Goal: Information Seeking & Learning: Find specific fact

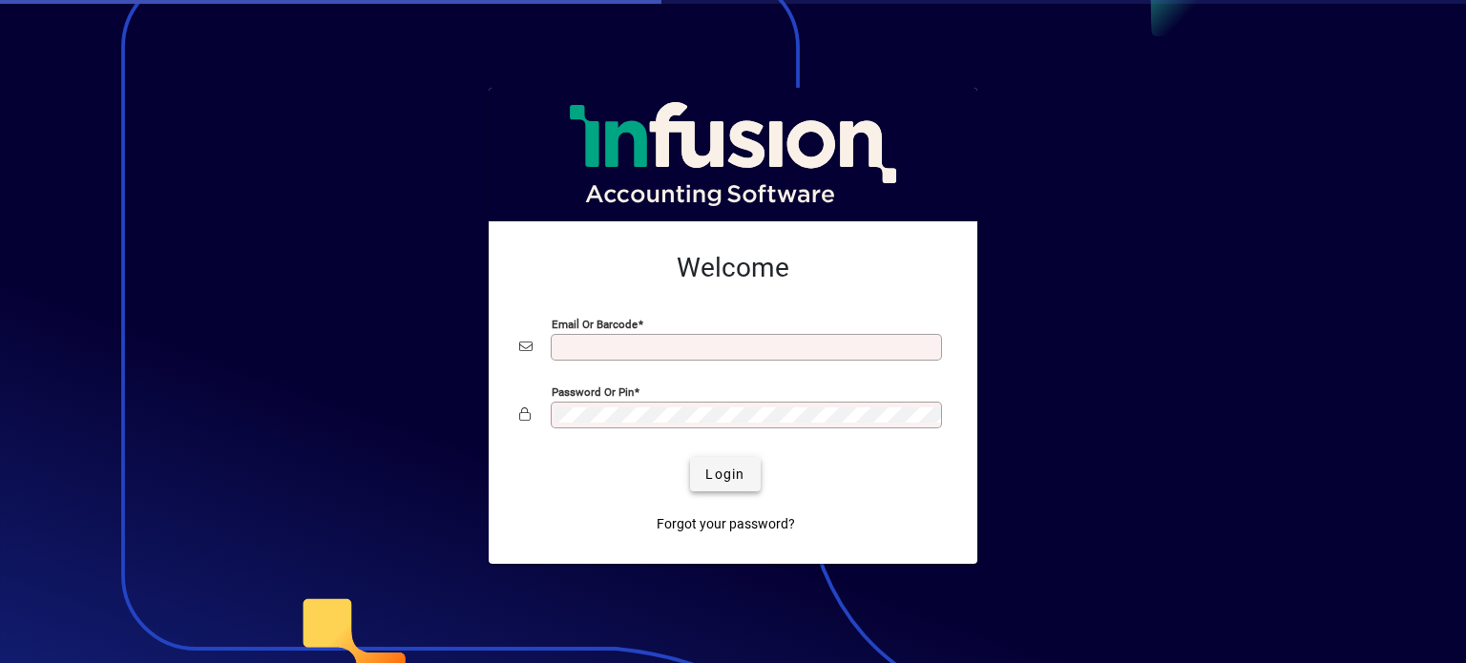
type input "**********"
click at [719, 492] on span "submit" at bounding box center [725, 474] width 70 height 46
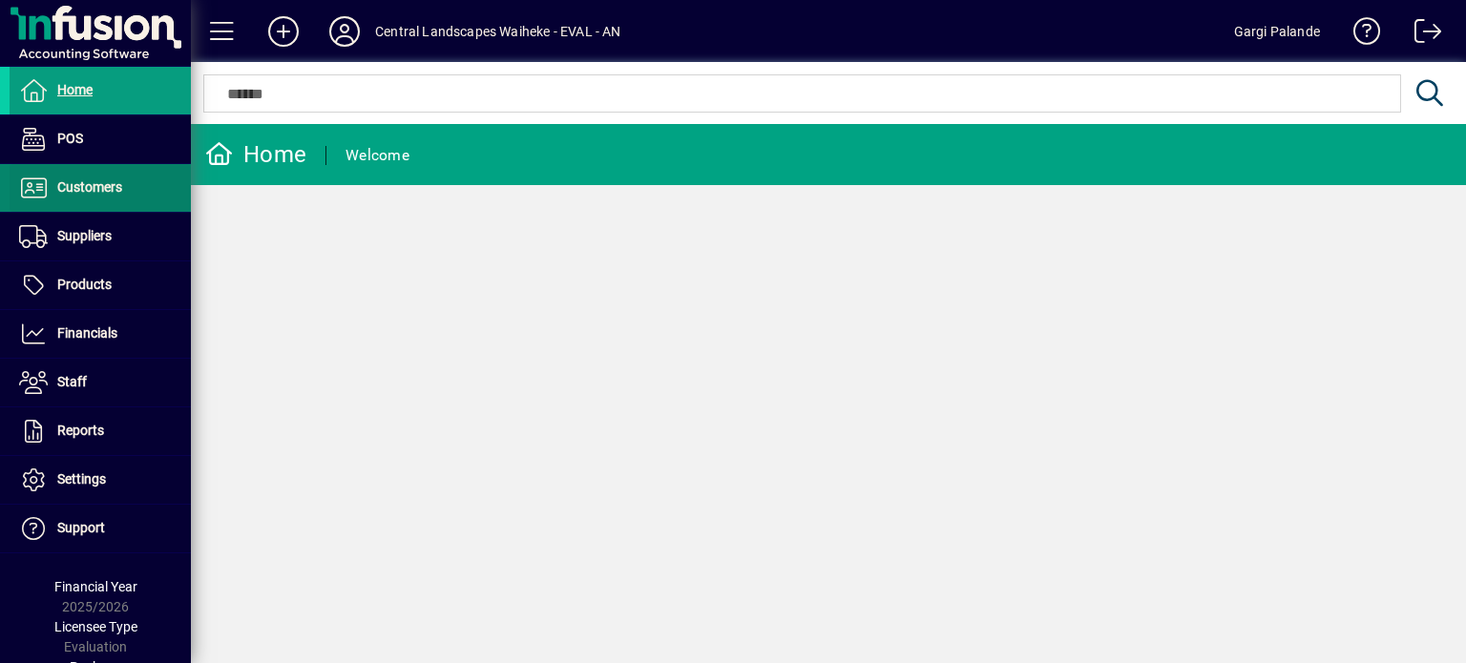
click at [111, 180] on span "Customers" at bounding box center [89, 186] width 65 height 15
click at [95, 179] on span "Customers" at bounding box center [89, 186] width 65 height 15
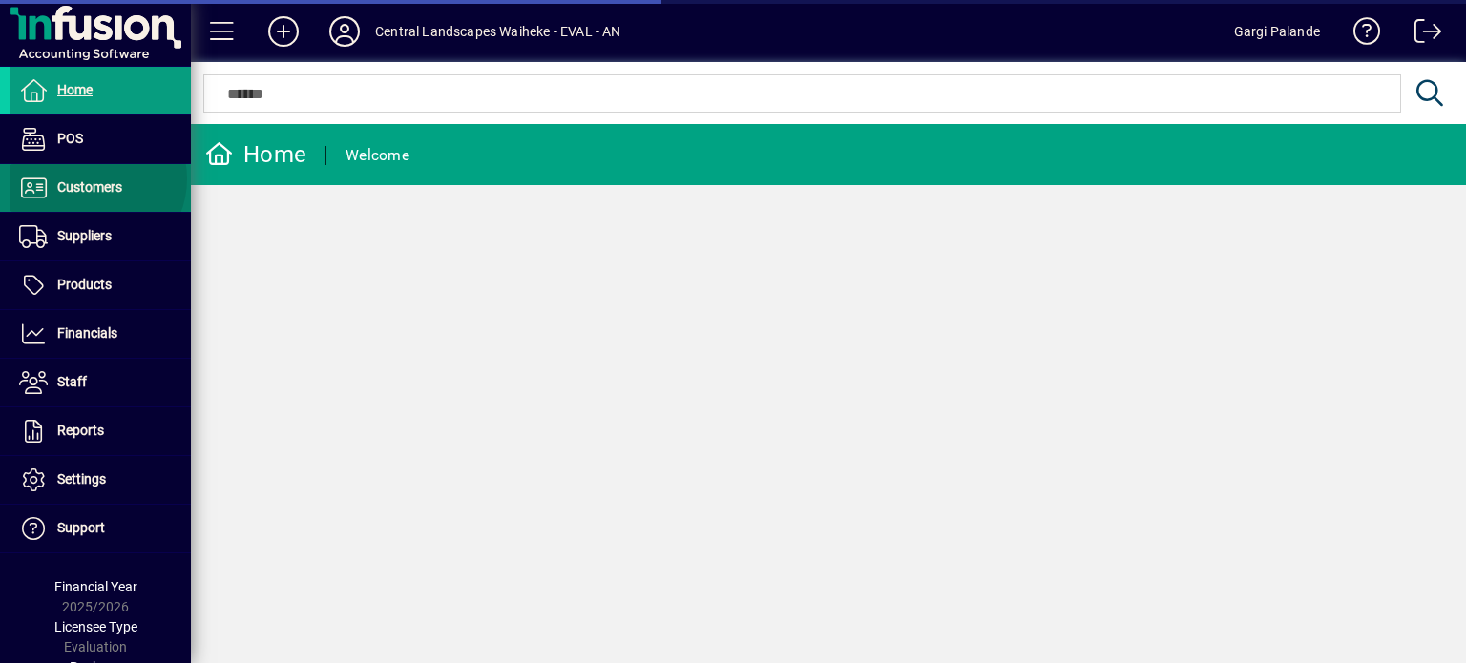
click at [95, 179] on span "Customers" at bounding box center [89, 186] width 65 height 15
click at [59, 194] on span "Customers" at bounding box center [66, 188] width 113 height 23
click at [1424, 89] on icon at bounding box center [1429, 93] width 33 height 27
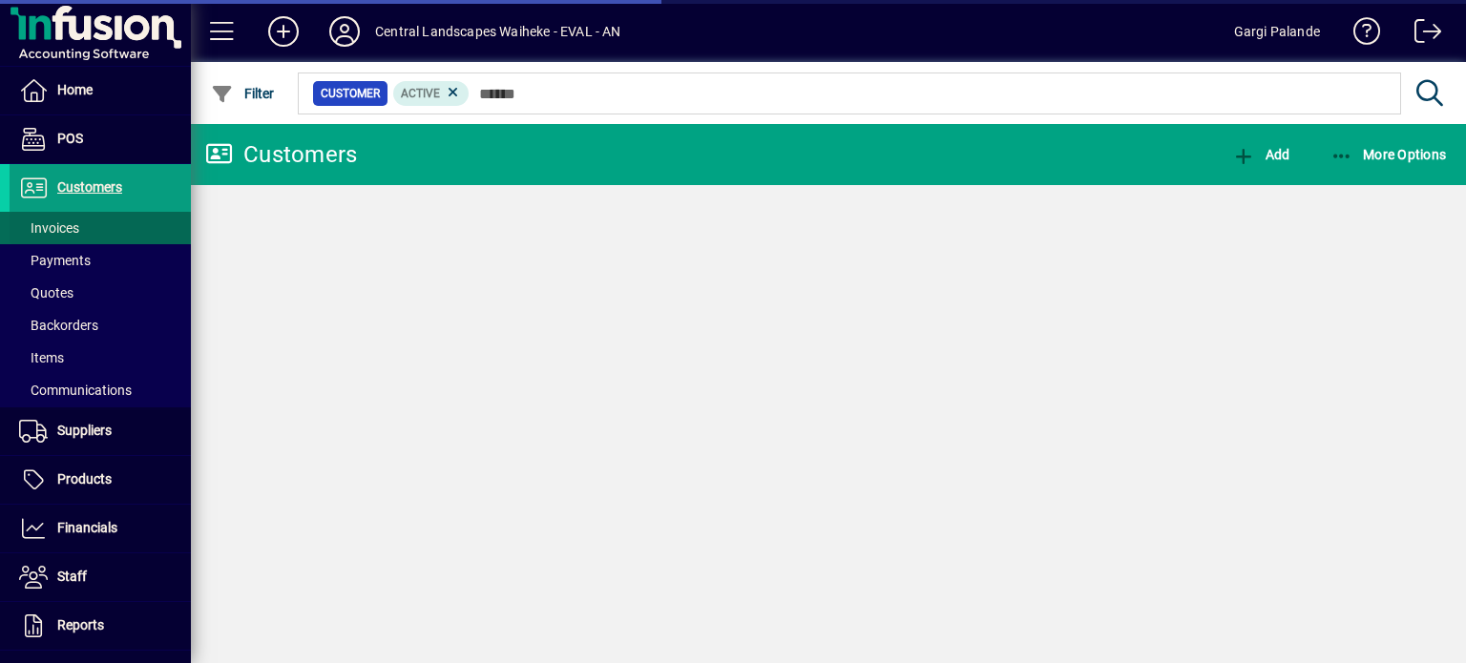
click at [78, 226] on span "Invoices" at bounding box center [49, 227] width 60 height 15
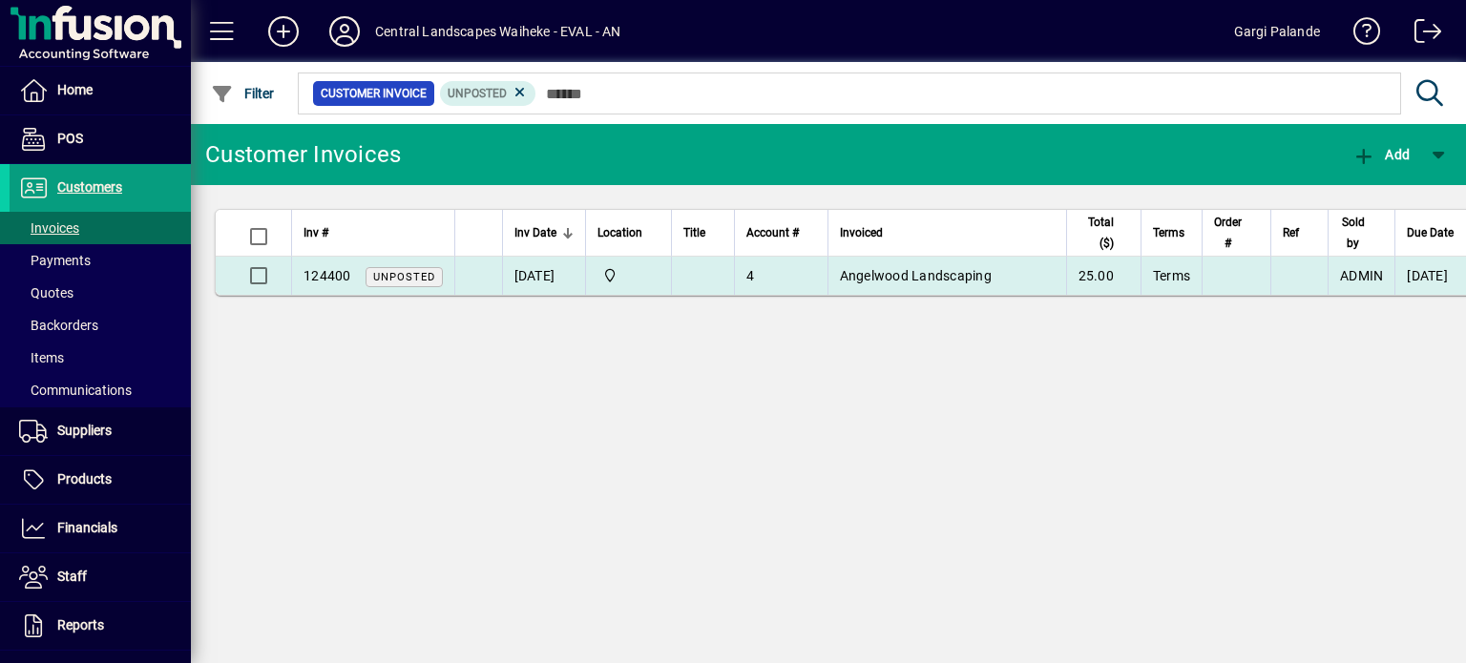
click at [337, 273] on span "124400" at bounding box center [327, 275] width 48 height 15
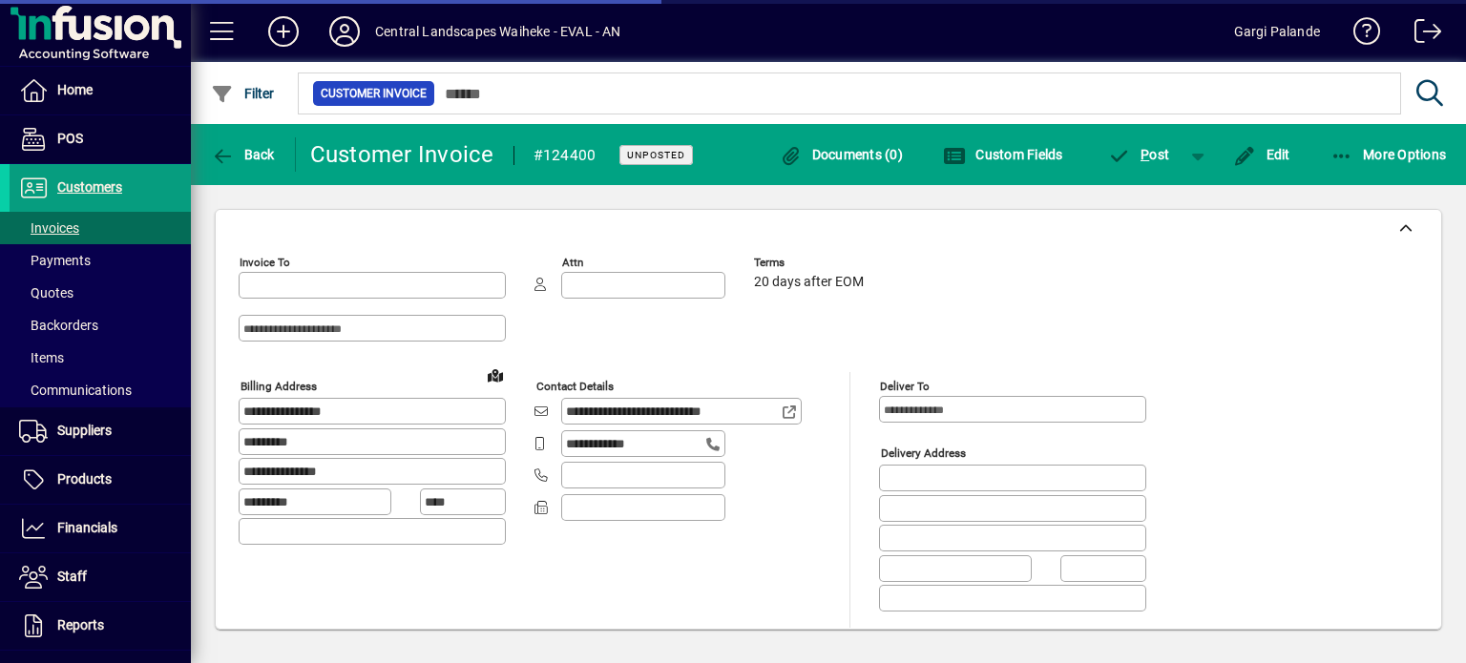
type input "**********"
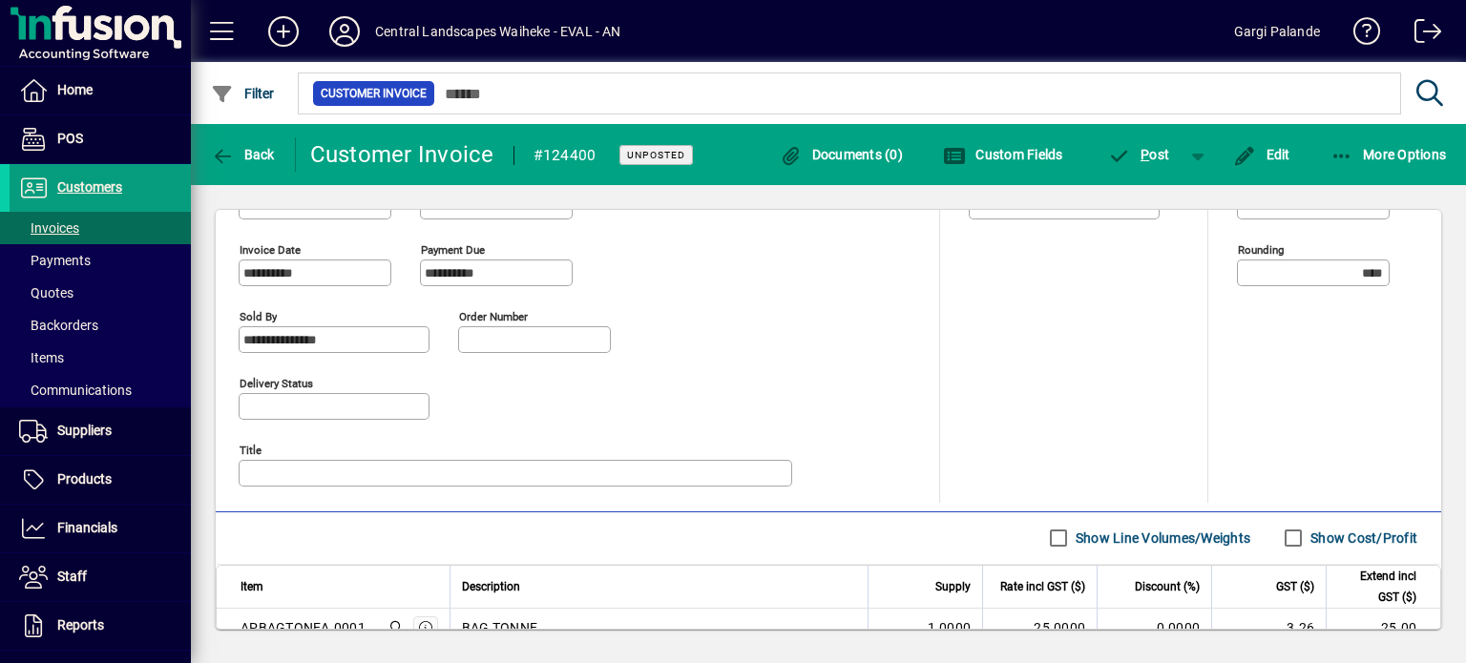
scroll to position [895, 0]
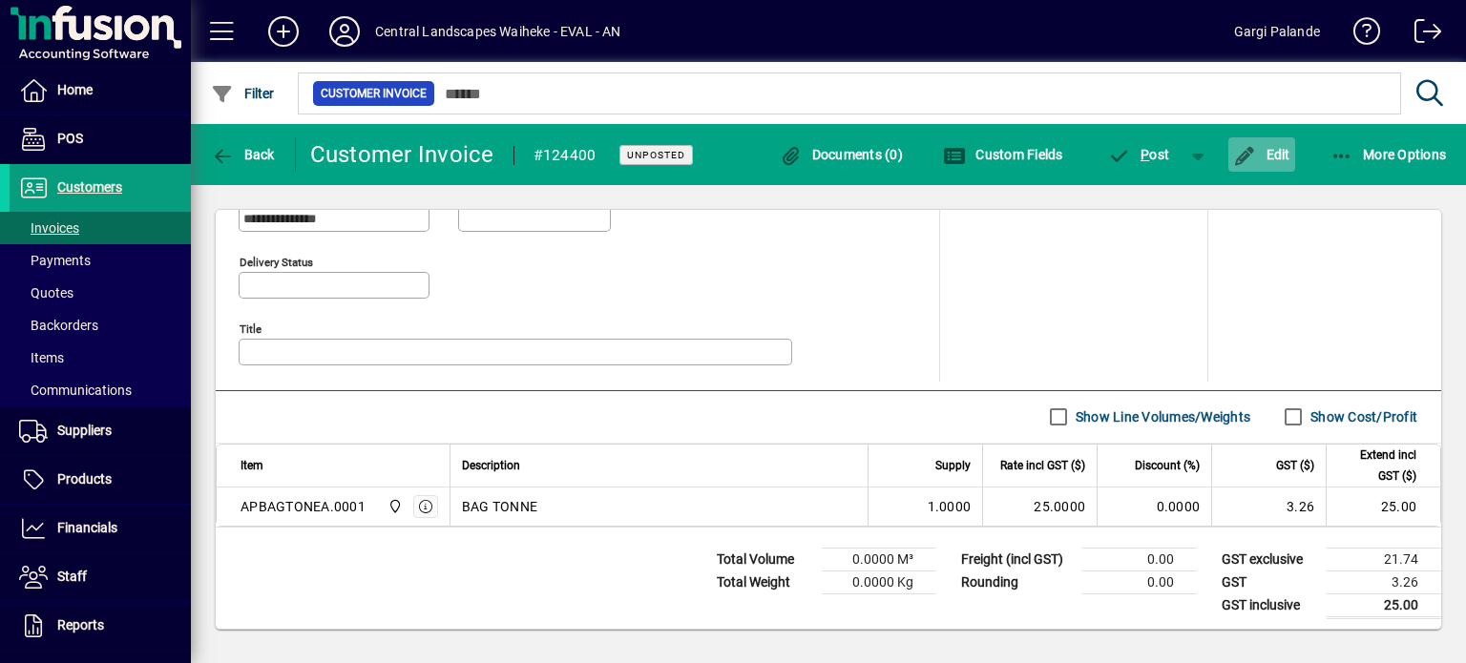
click at [1272, 159] on span "Edit" at bounding box center [1261, 154] width 57 height 15
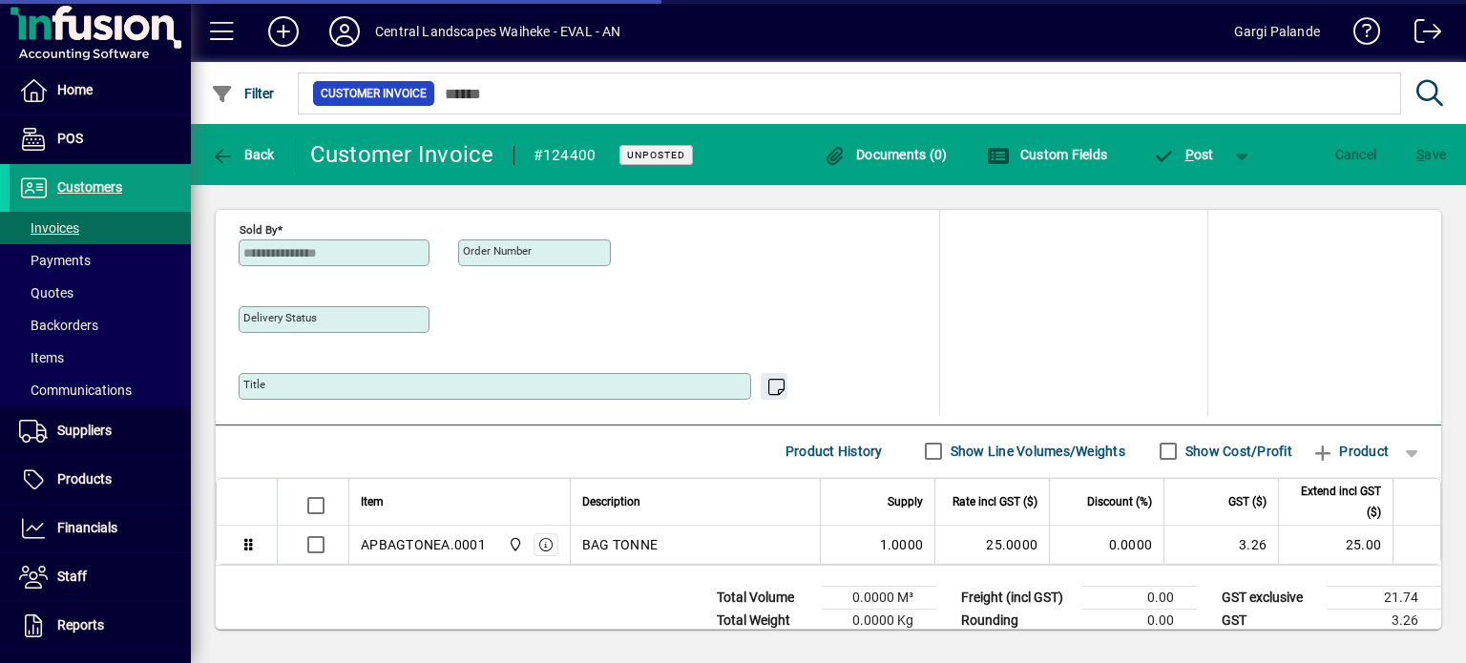
scroll to position [837, 0]
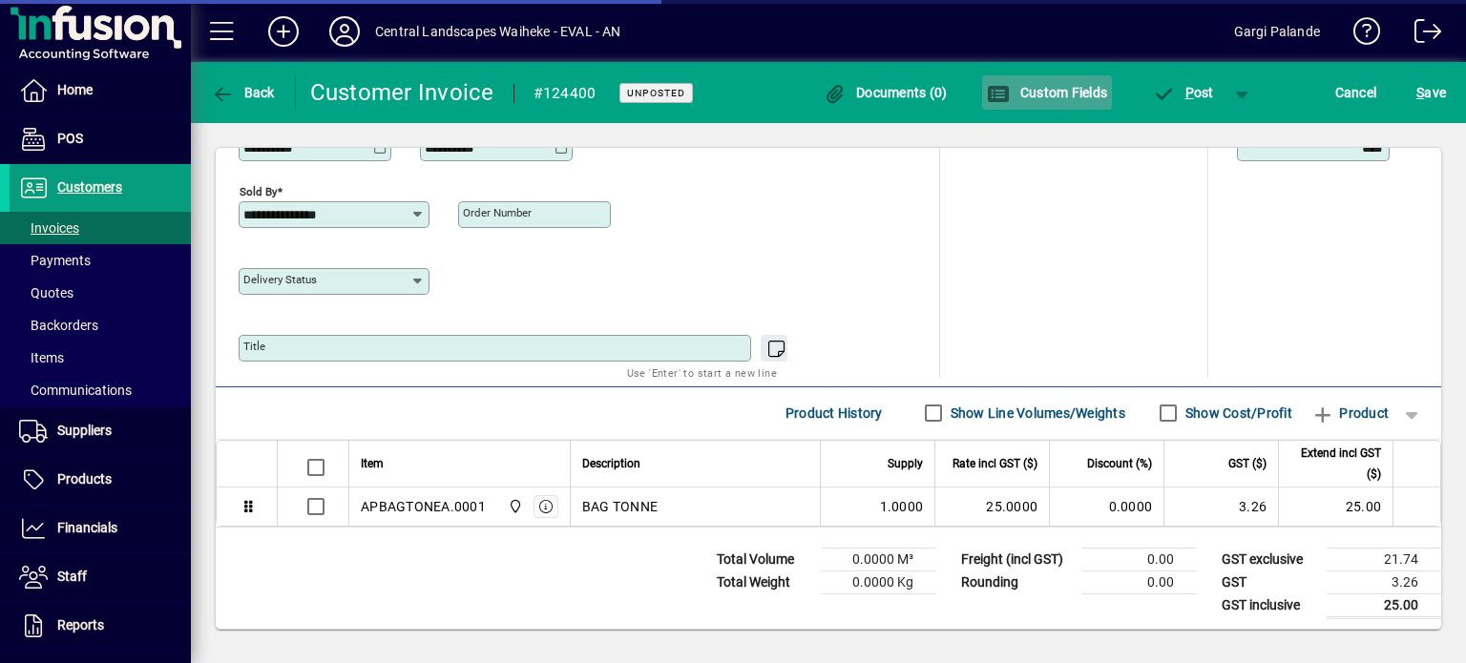
click at [1013, 98] on span "Custom Fields" at bounding box center [1047, 92] width 120 height 15
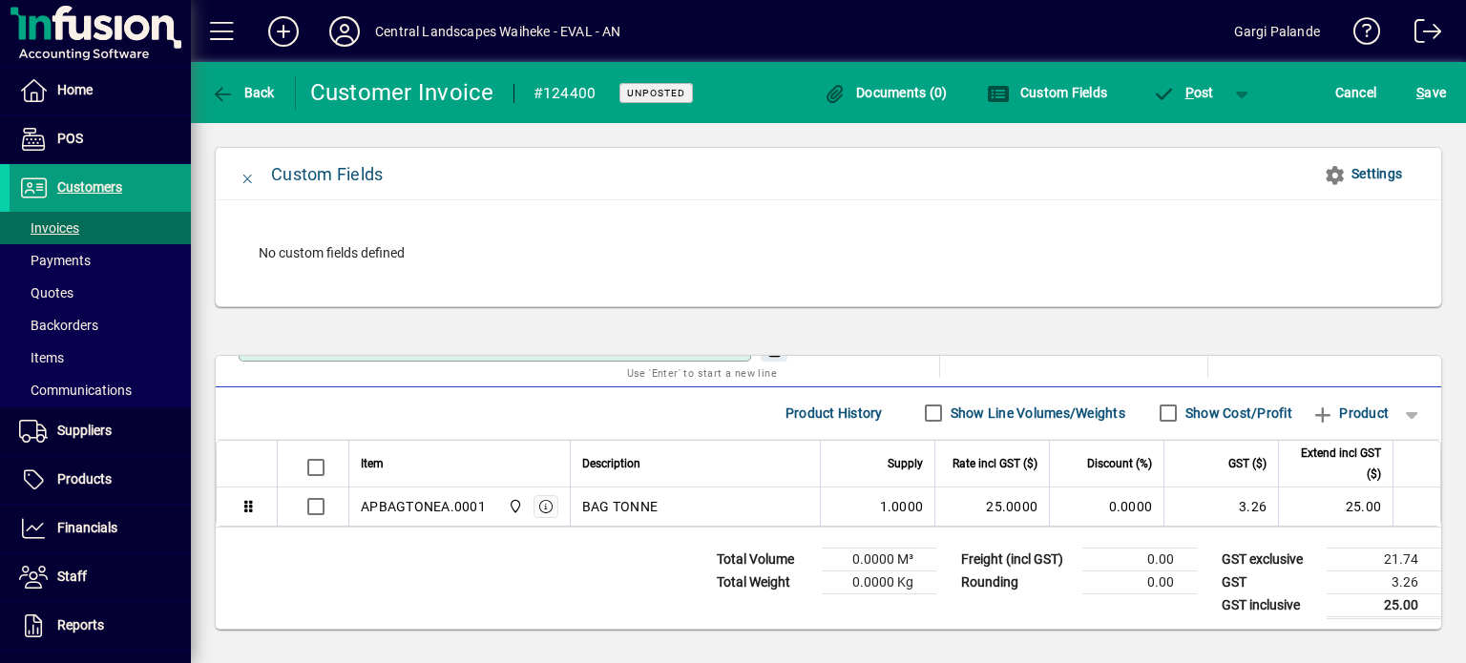
scroll to position [1036, 0]
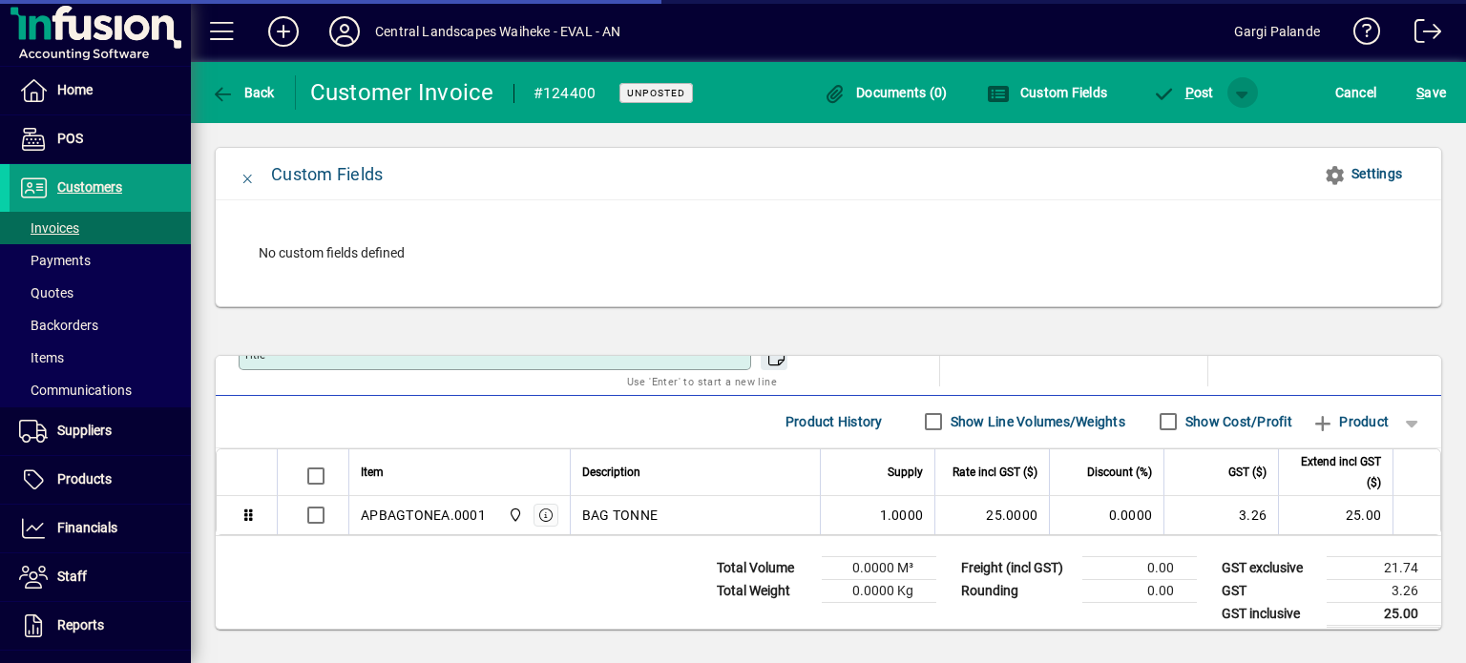
click at [1237, 87] on span "button" at bounding box center [1243, 93] width 46 height 46
click at [1237, 87] on div at bounding box center [733, 331] width 1466 height 663
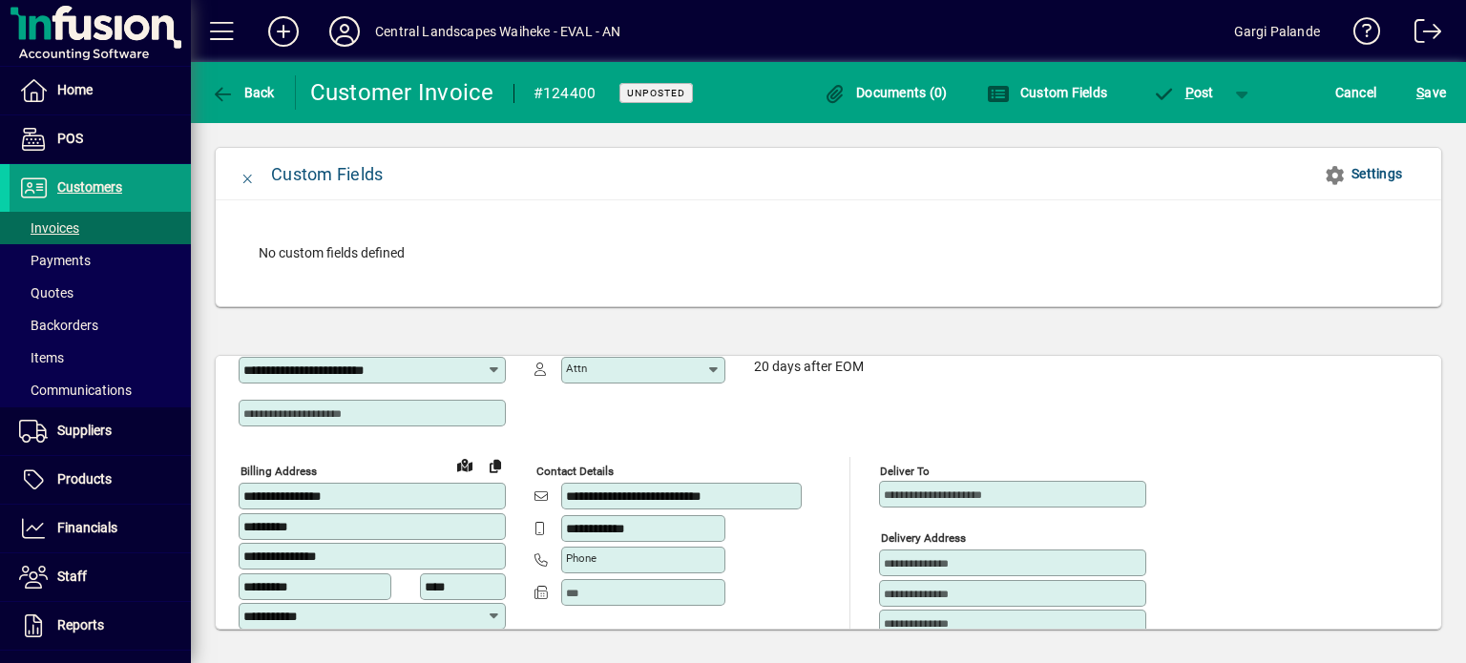
scroll to position [60, 0]
click at [91, 396] on span "Communications" at bounding box center [75, 390] width 113 height 15
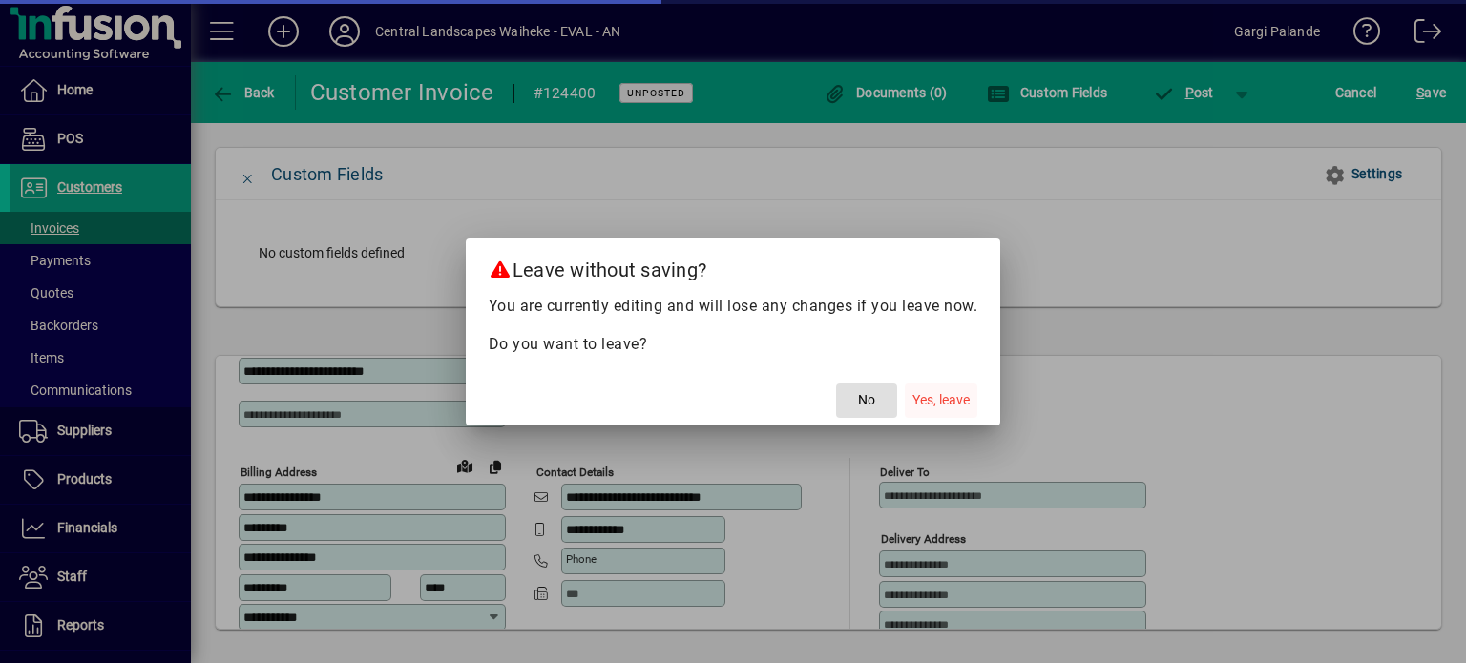
click at [930, 402] on span "Yes, leave" at bounding box center [940, 400] width 57 height 20
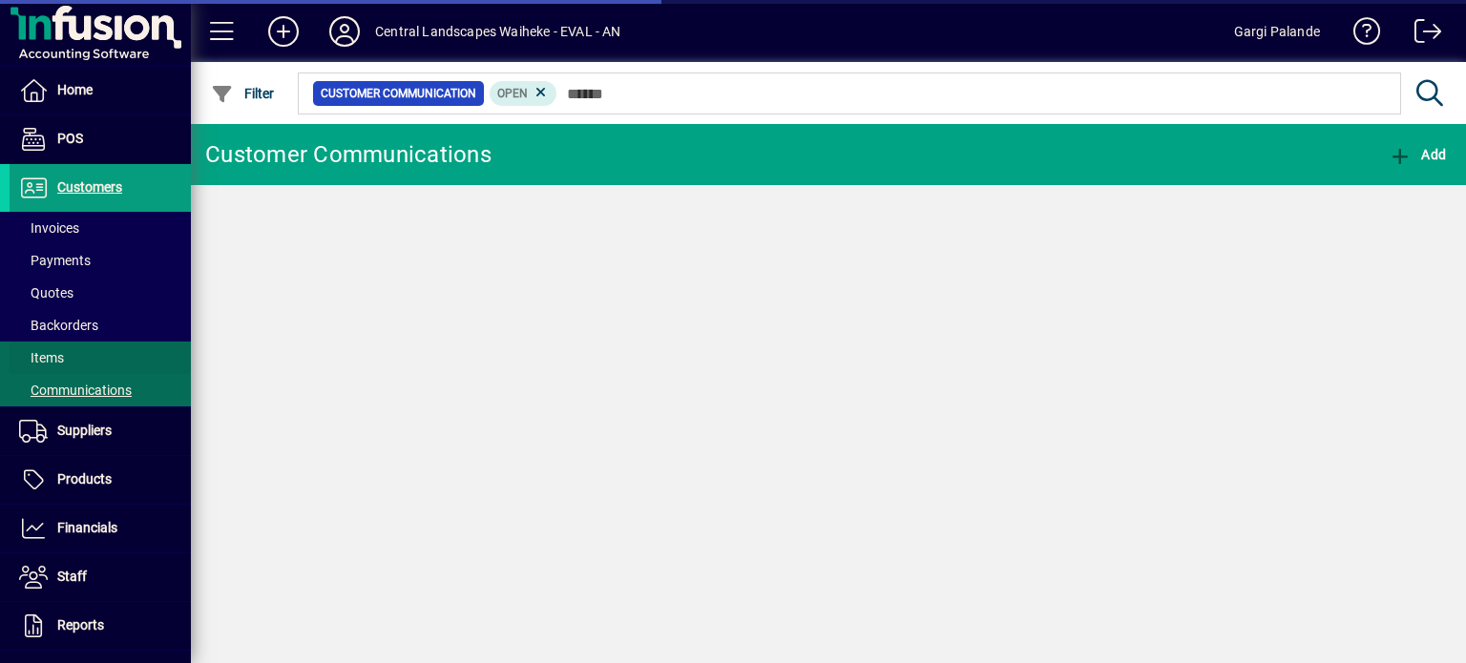
click at [46, 352] on span "Items" at bounding box center [41, 357] width 45 height 15
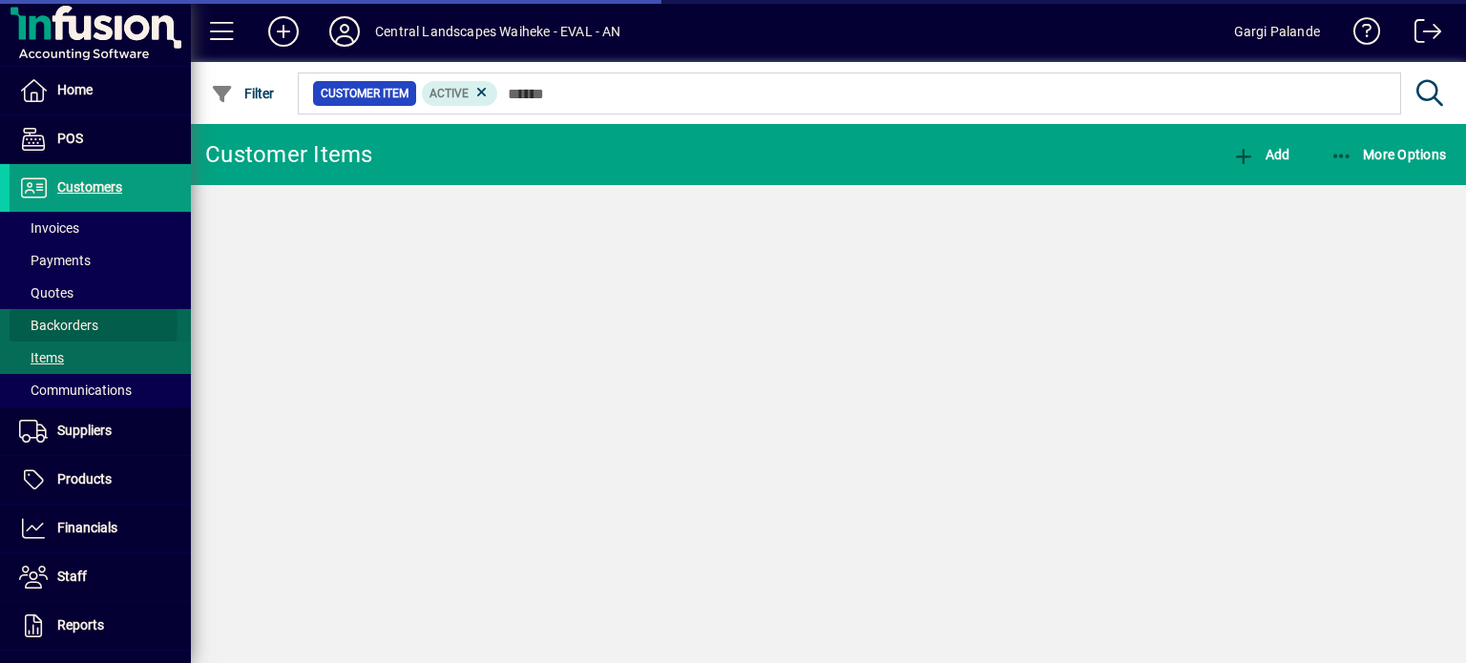
click at [58, 324] on span "Backorders" at bounding box center [58, 325] width 79 height 15
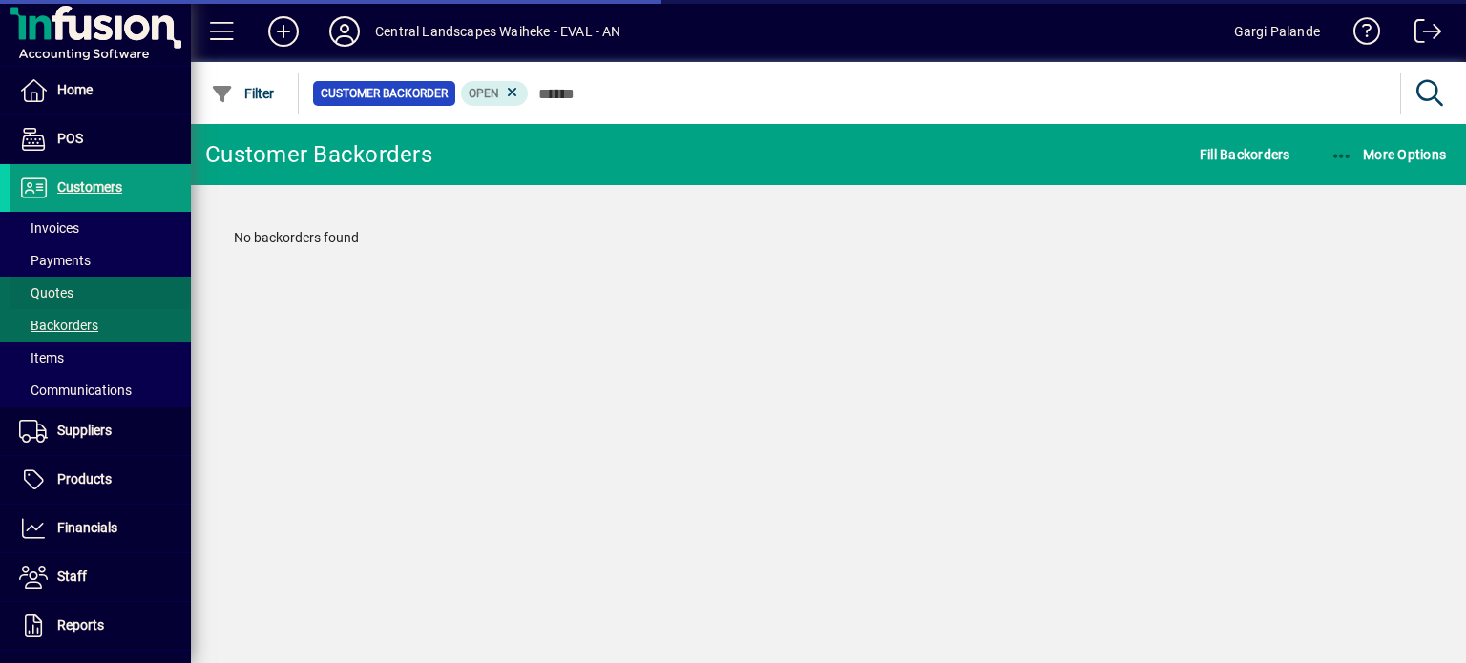
click at [54, 283] on span "Quotes" at bounding box center [42, 293] width 64 height 20
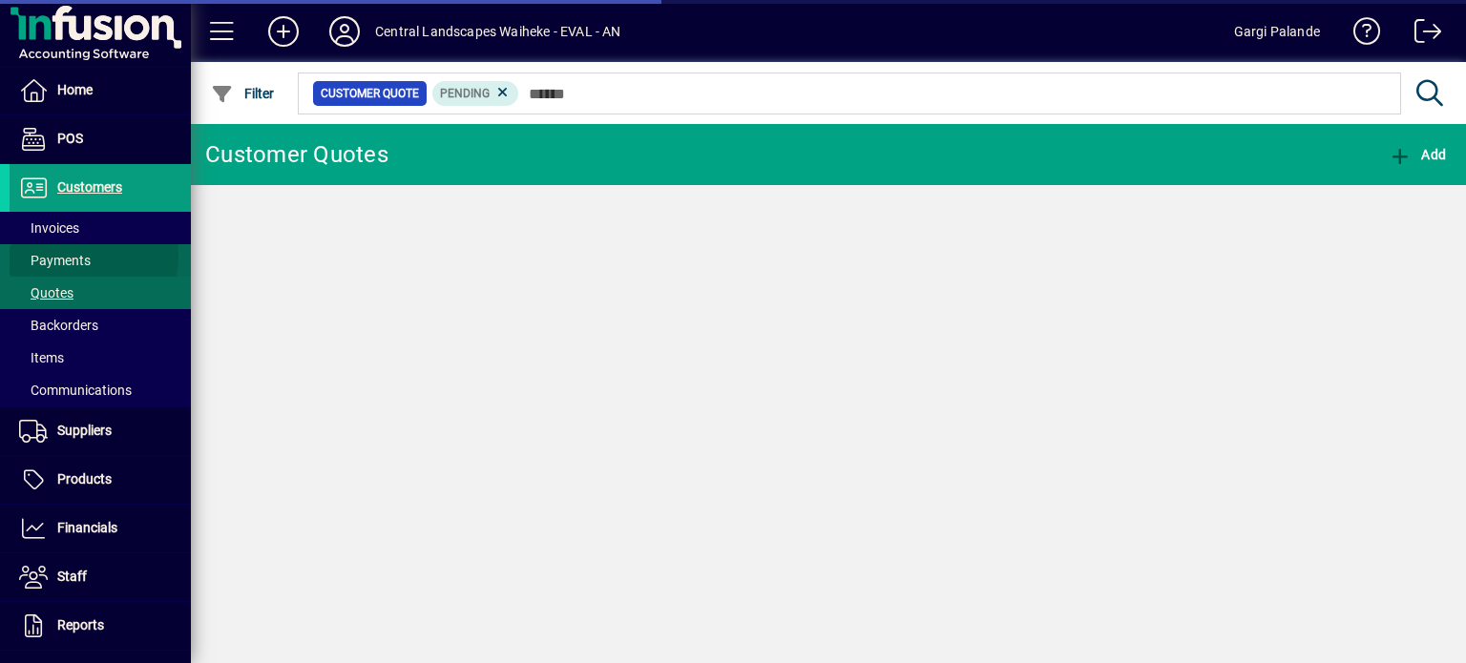
click at [63, 255] on span "Payments" at bounding box center [55, 260] width 72 height 15
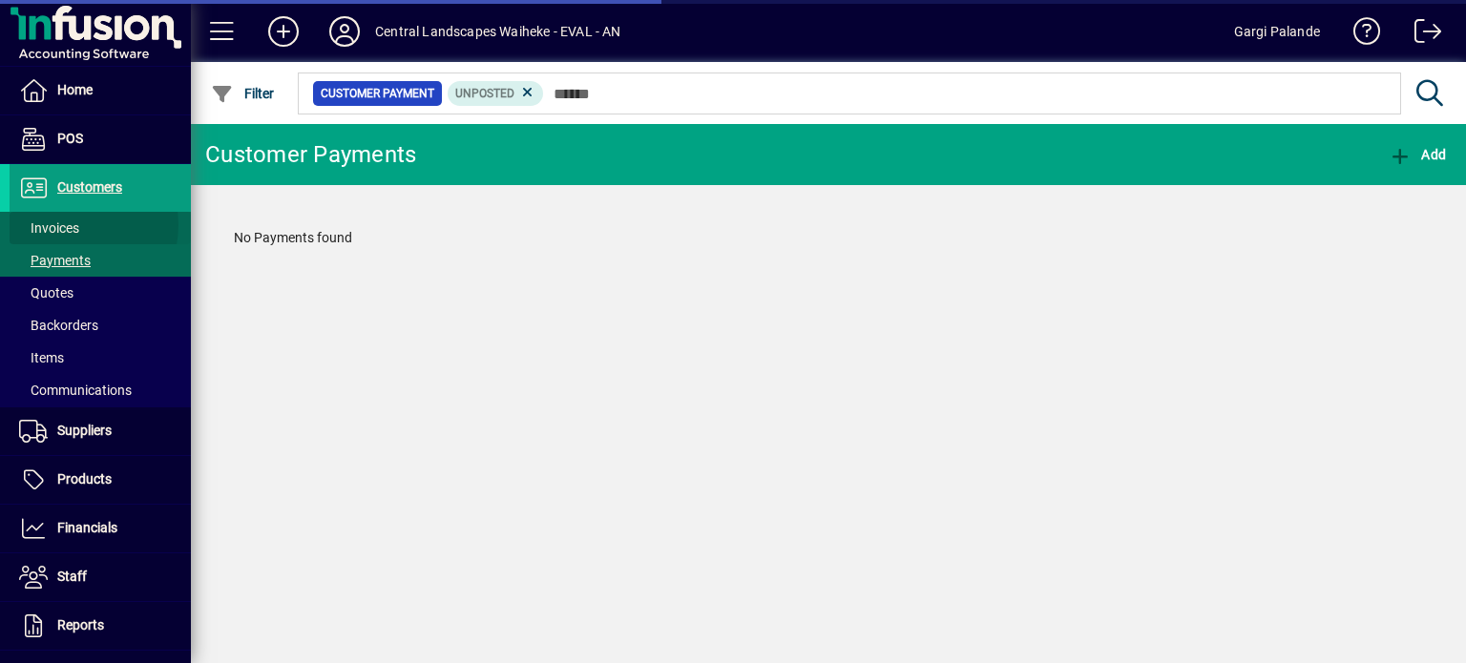
click at [70, 224] on span "Invoices" at bounding box center [49, 227] width 60 height 15
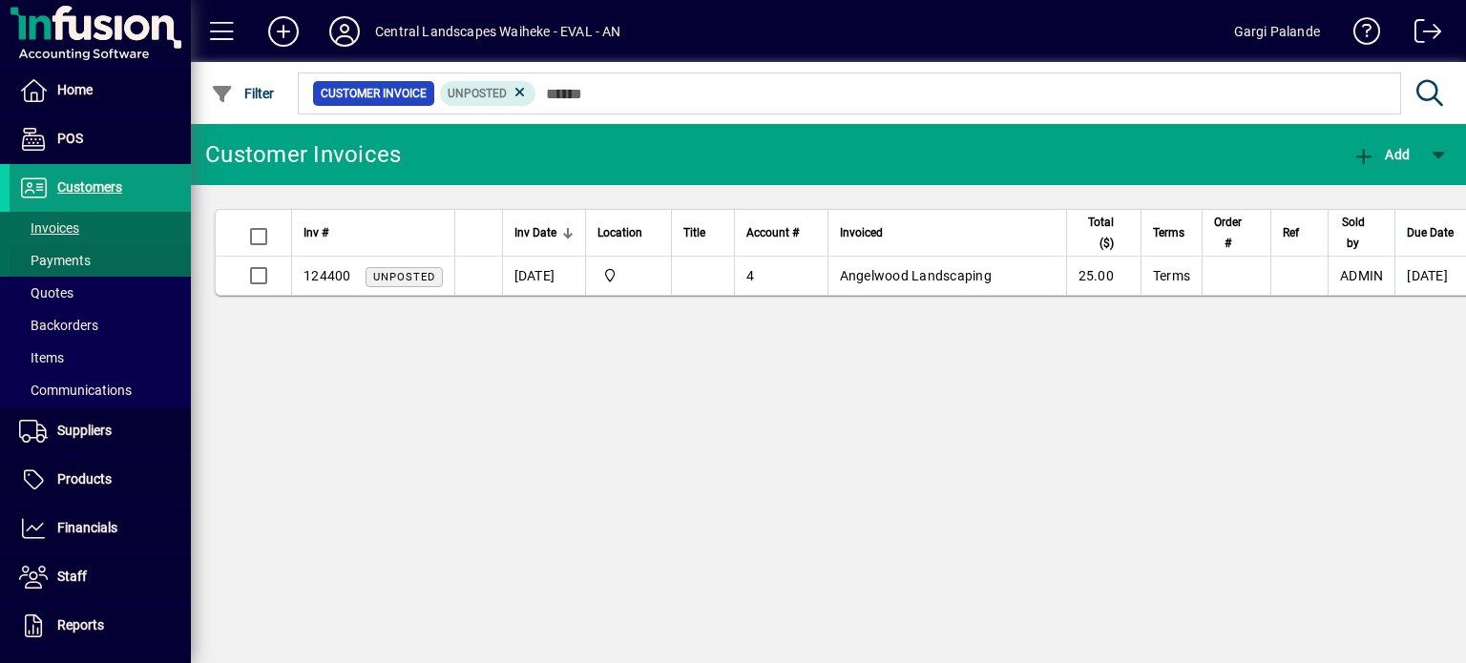
click at [66, 256] on span "Payments" at bounding box center [55, 260] width 72 height 15
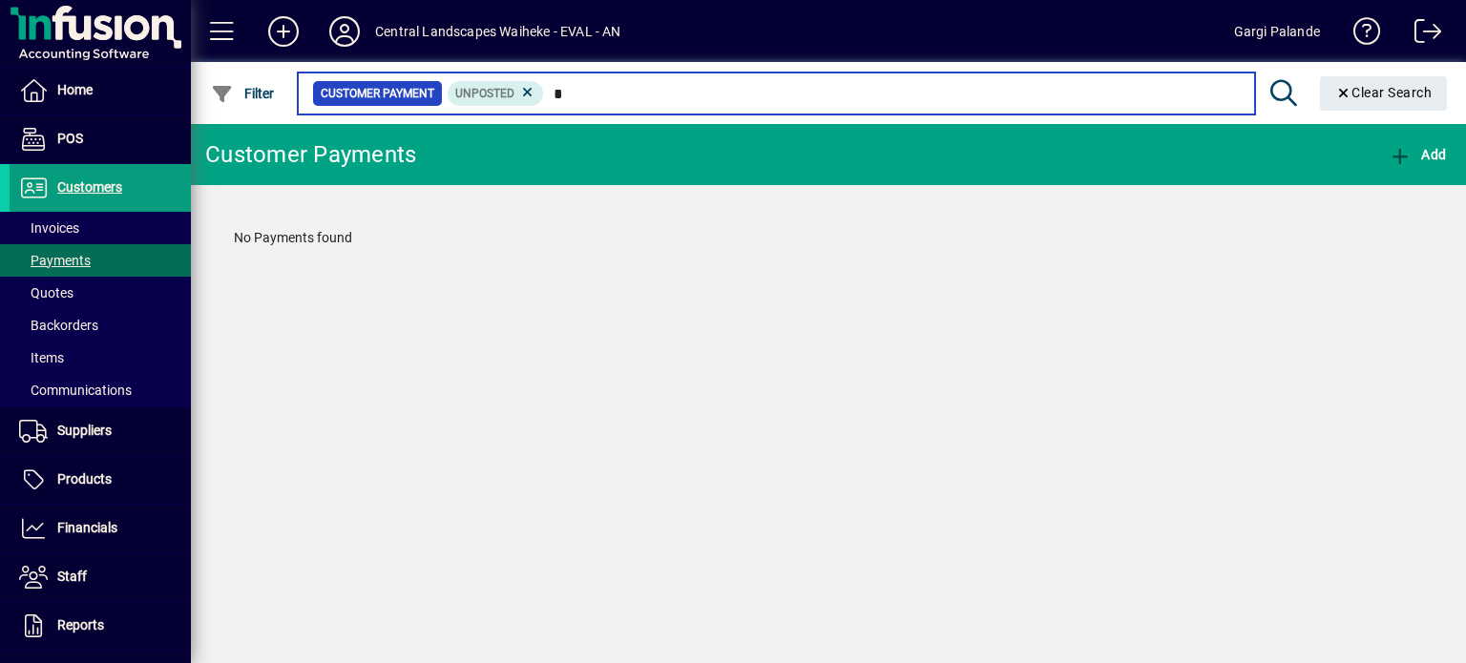
type input "*"
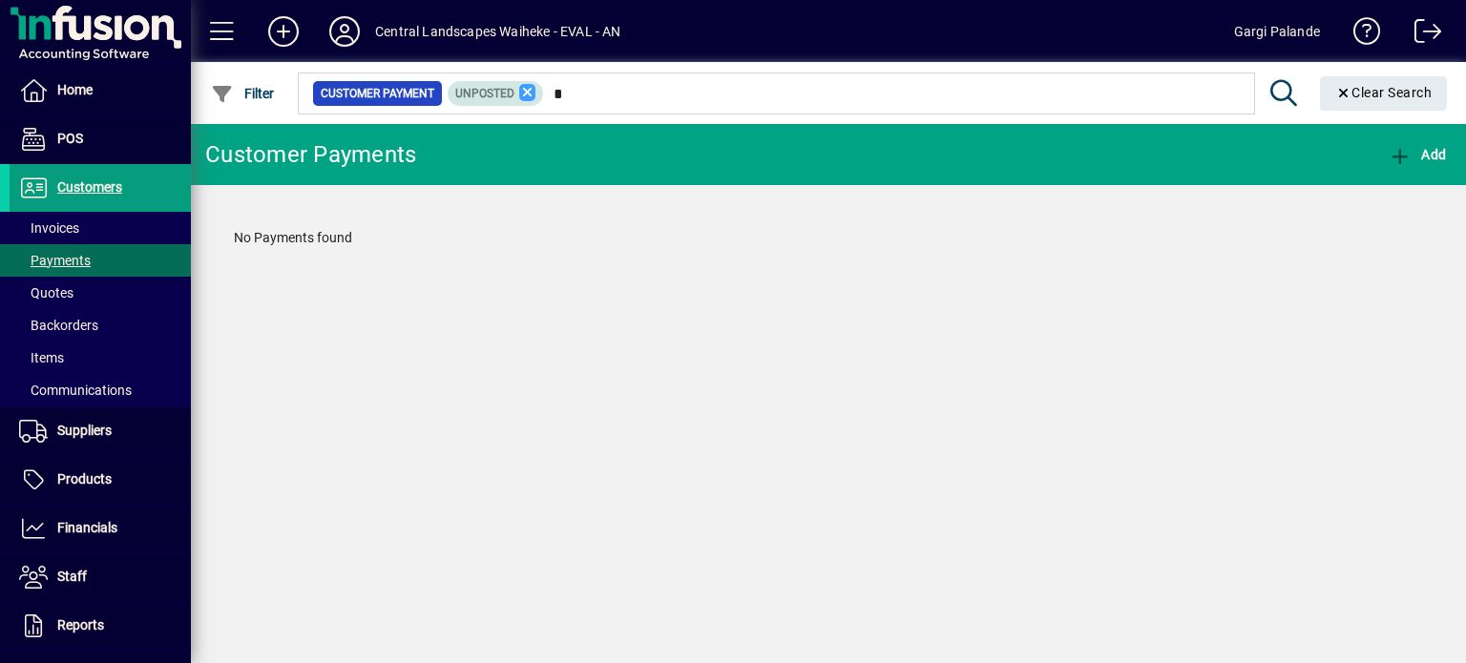
click at [526, 94] on icon at bounding box center [527, 92] width 17 height 17
click at [92, 226] on span at bounding box center [100, 228] width 181 height 46
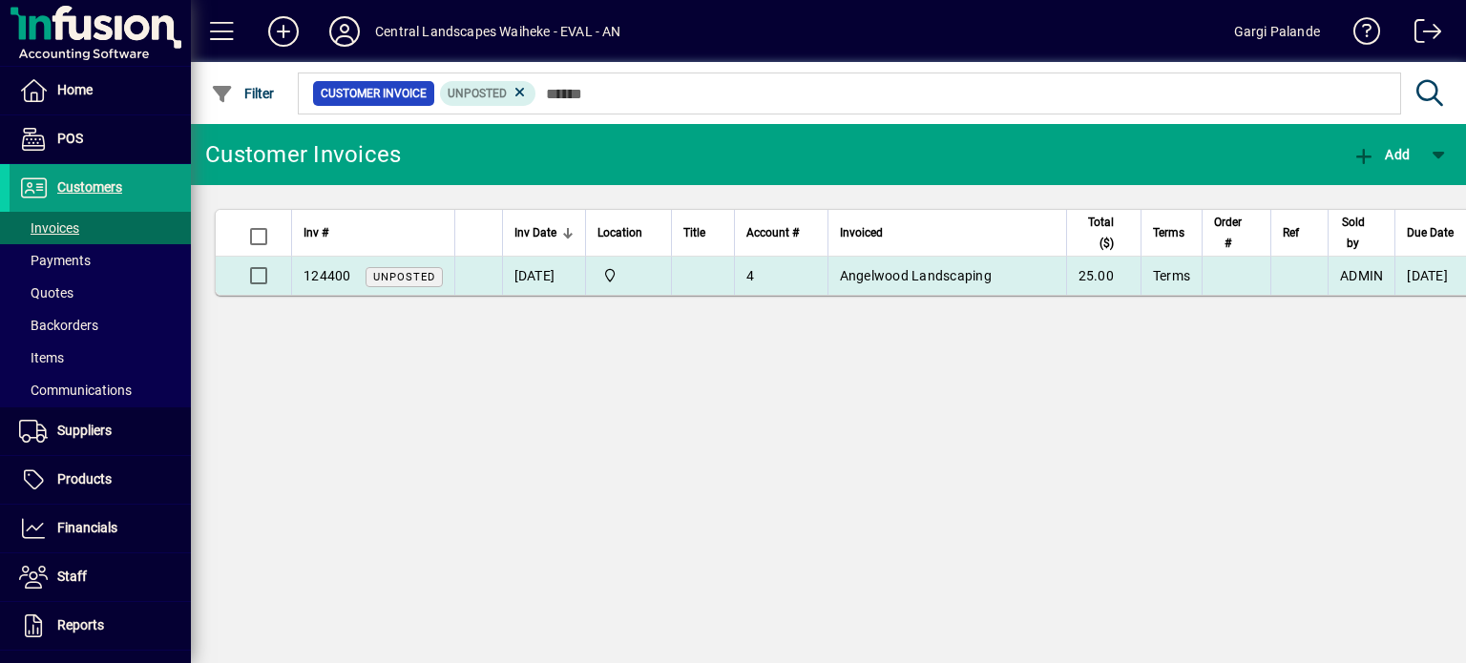
click at [320, 273] on span "124400" at bounding box center [327, 275] width 48 height 15
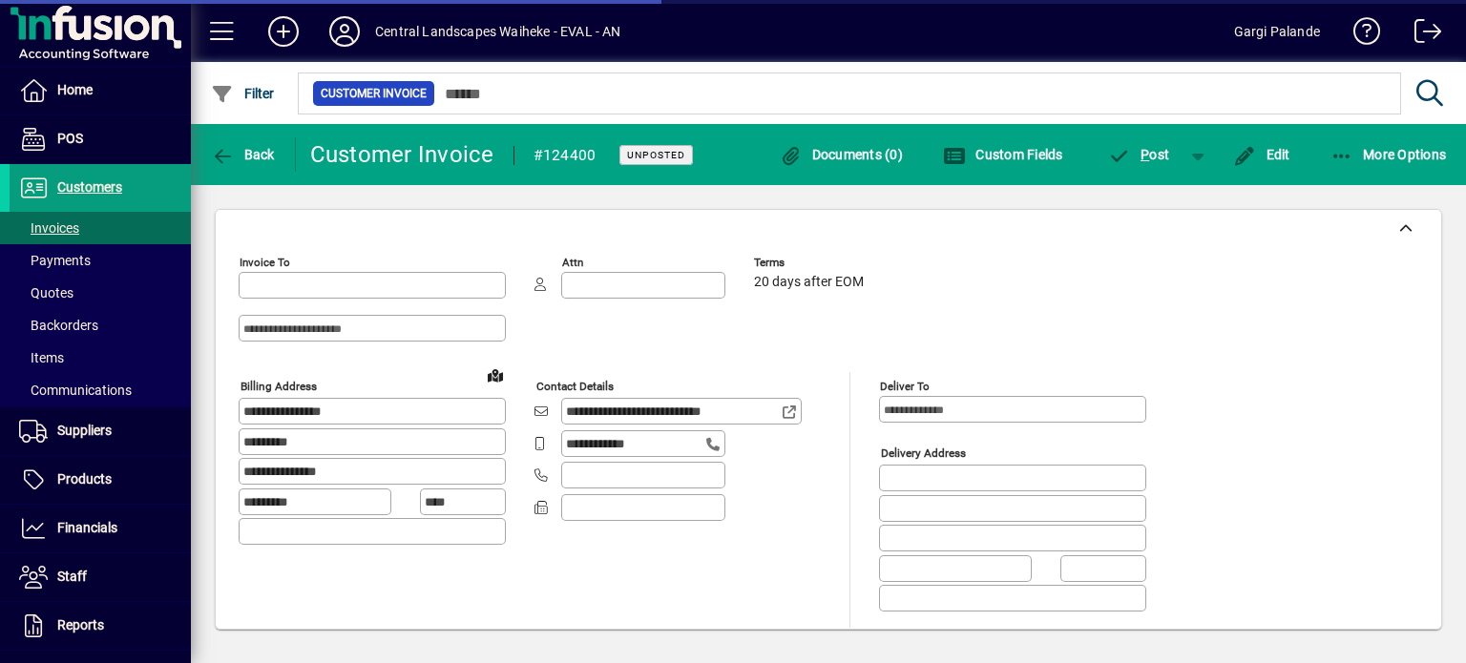
type input "**********"
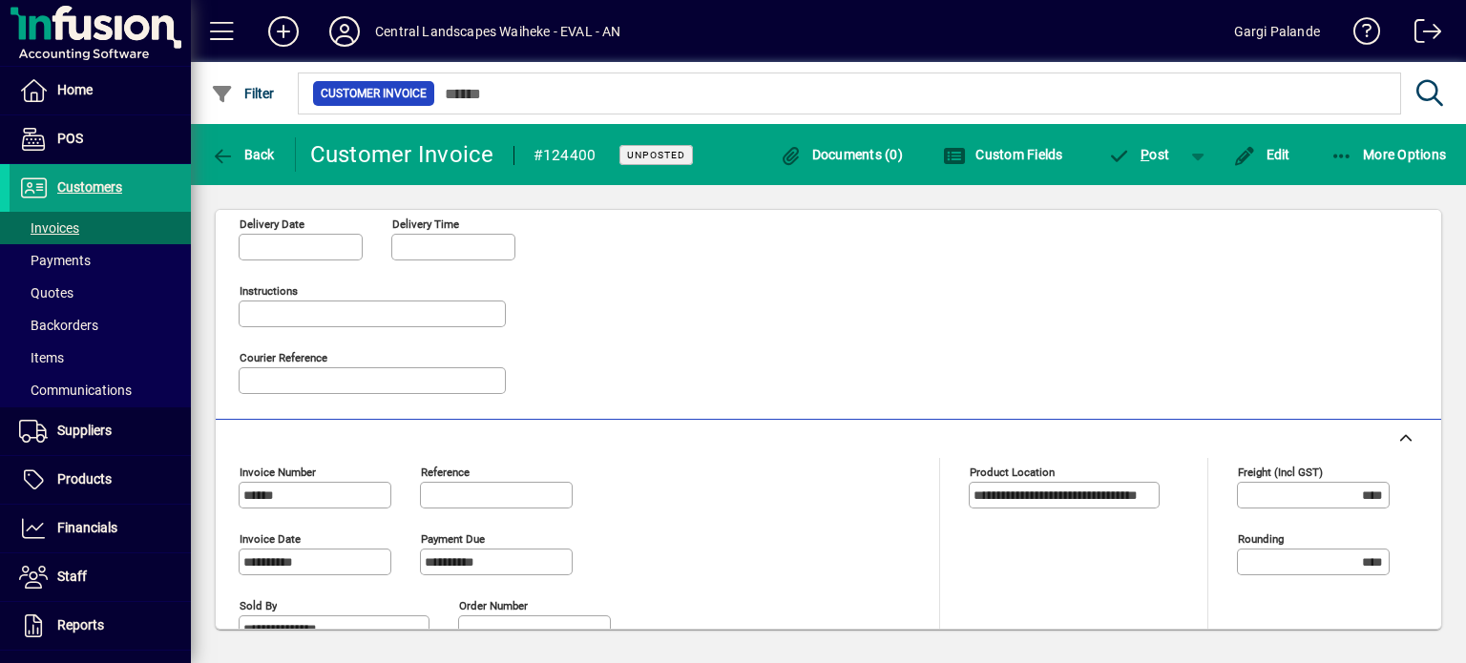
scroll to position [895, 0]
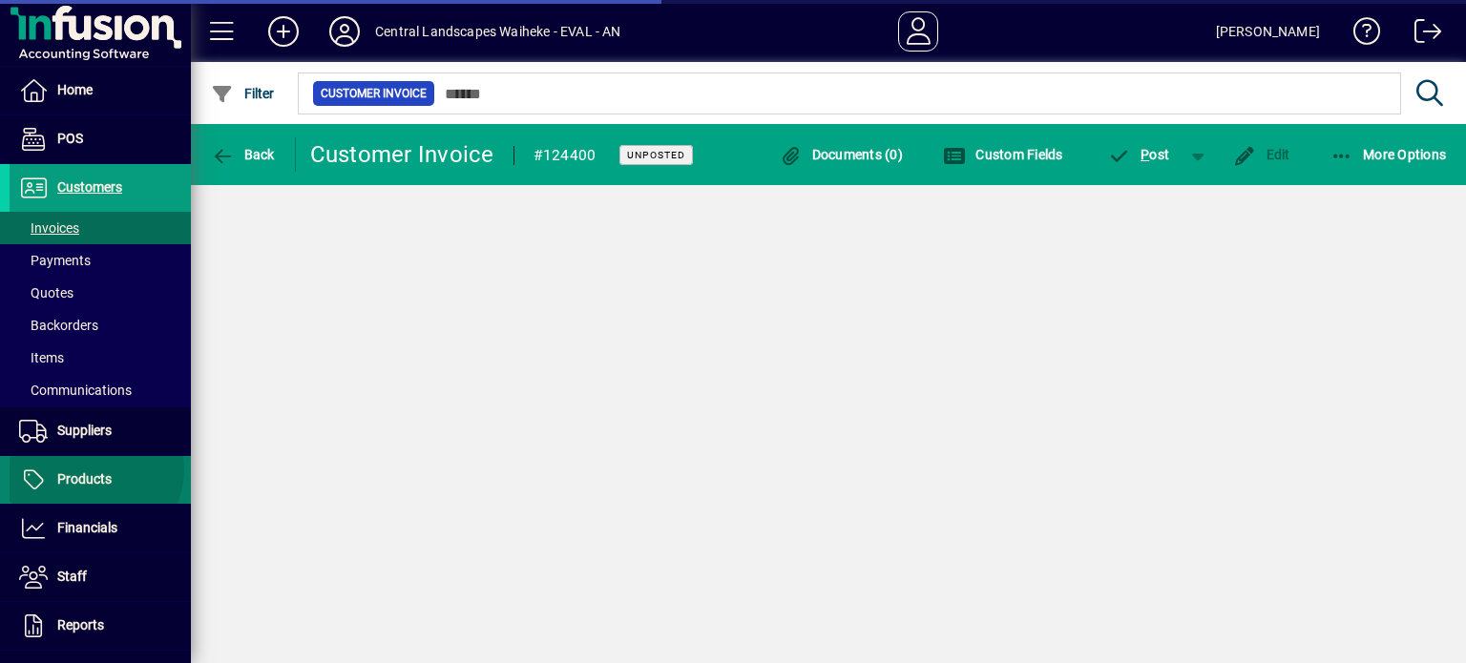
click at [94, 471] on span "Products" at bounding box center [84, 478] width 54 height 15
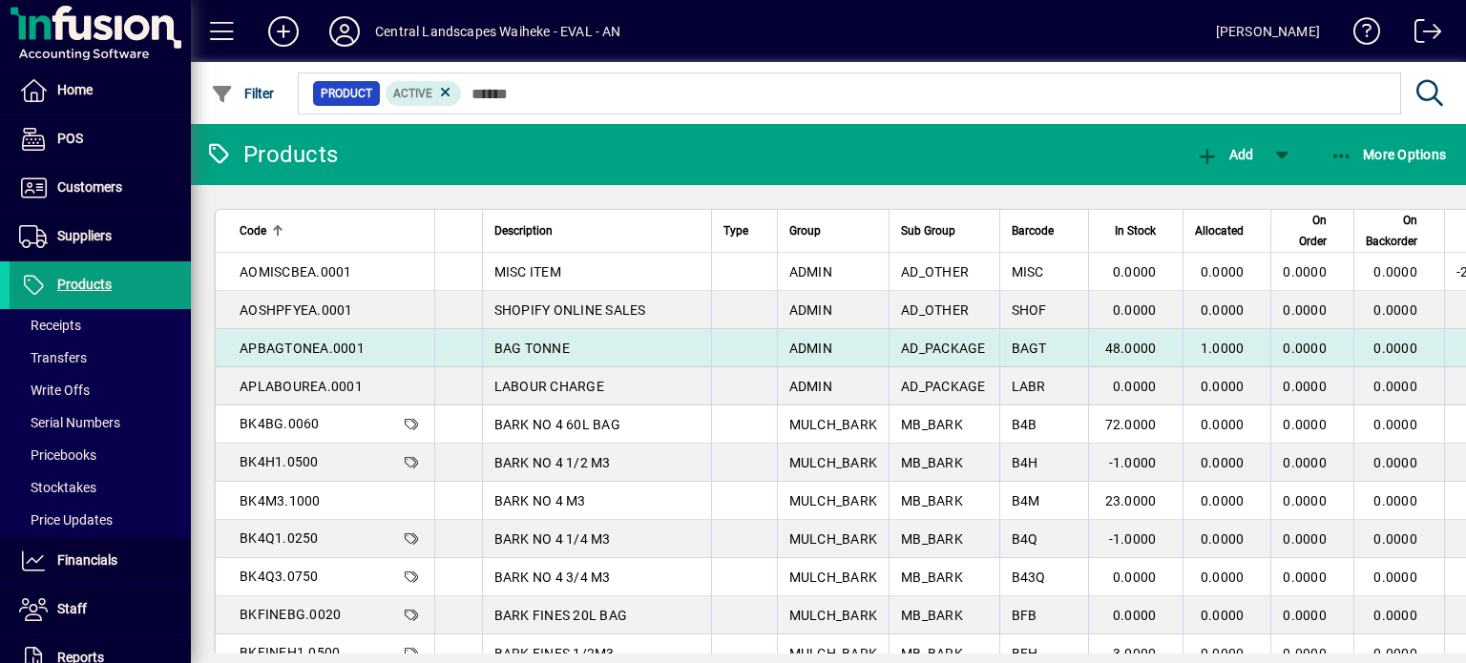
click at [296, 347] on span "APBAGTONEA.0001" at bounding box center [302, 348] width 125 height 15
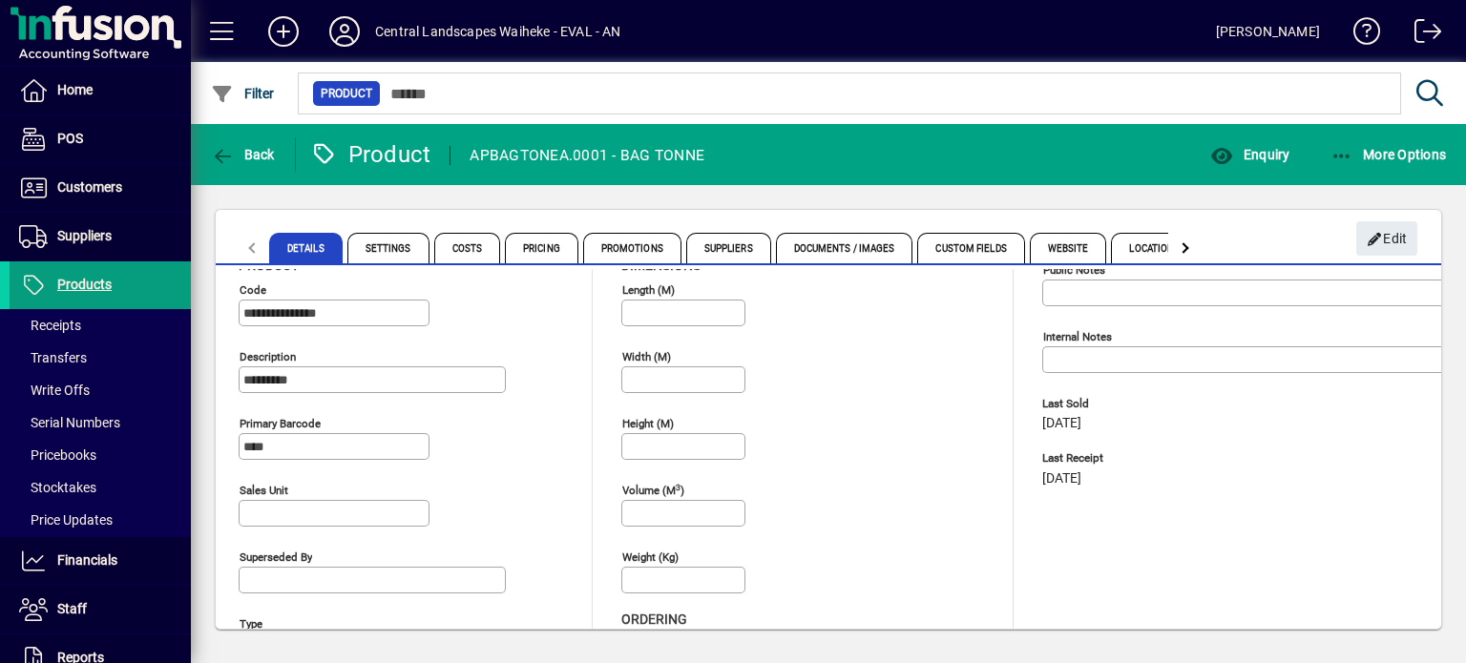
scroll to position [30, 0]
click at [536, 251] on span "Pricing" at bounding box center [541, 248] width 73 height 31
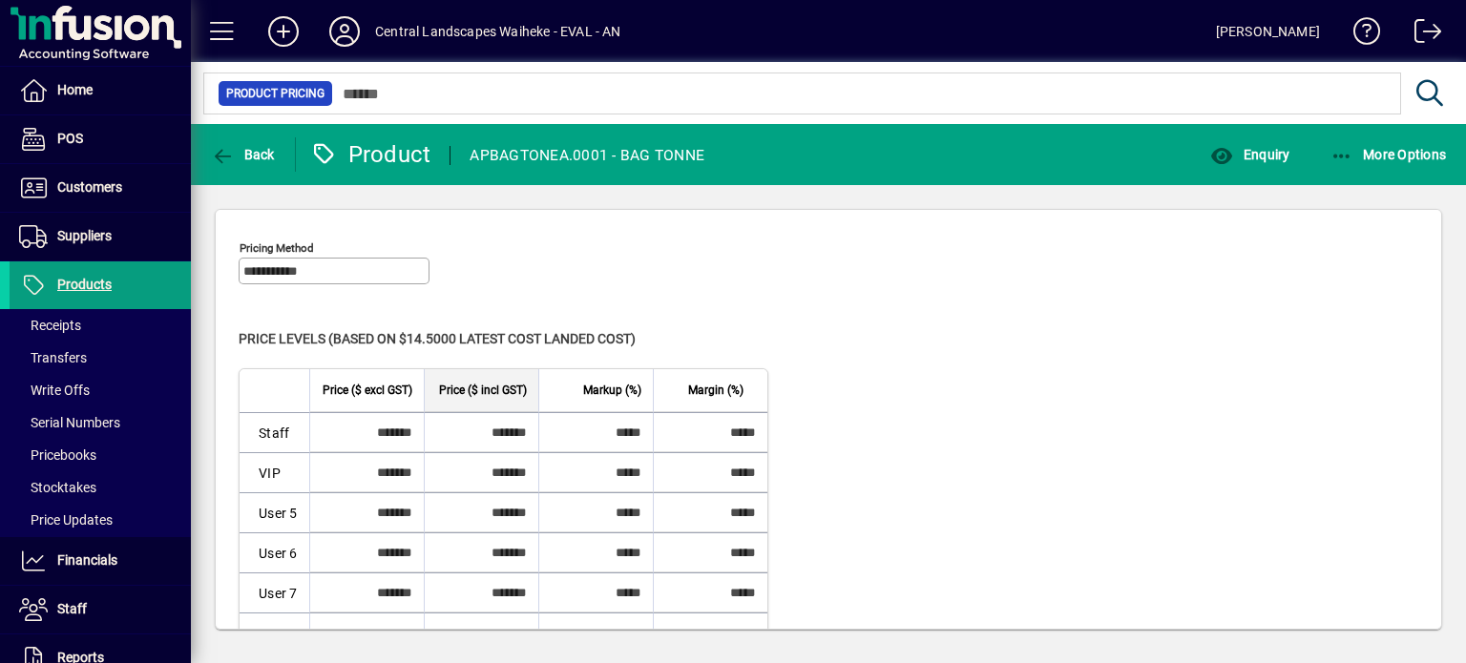
scroll to position [94, 0]
click at [1056, 470] on div "Level Price ($ excl GST) Price ($ incl GST) Markup (%) Margin (%) Staff *******…" at bounding box center [829, 549] width 1180 height 365
